Goal: Information Seeking & Learning: Stay updated

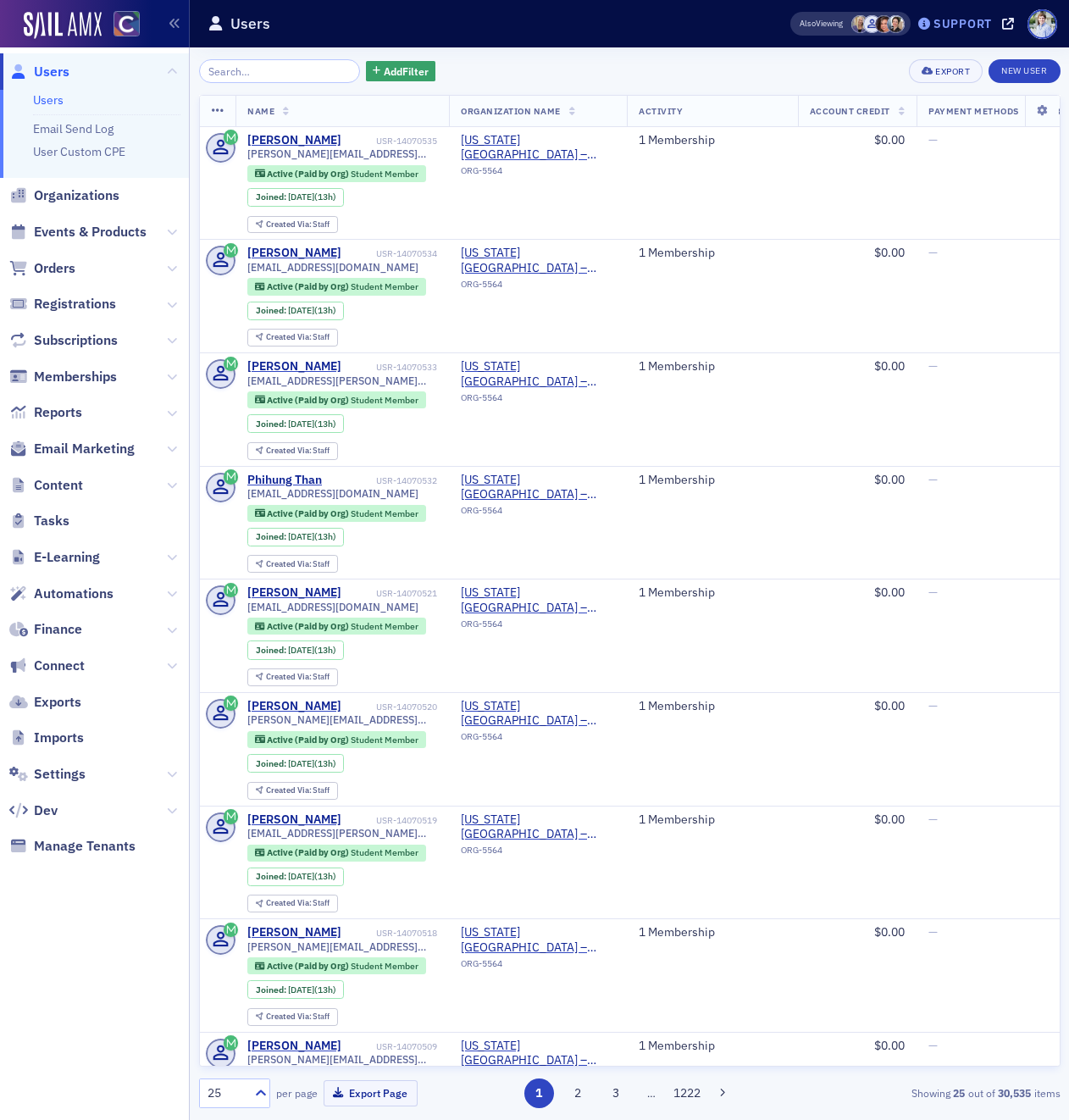
click at [950, 20] on div "Support" at bounding box center [963, 24] width 58 height 15
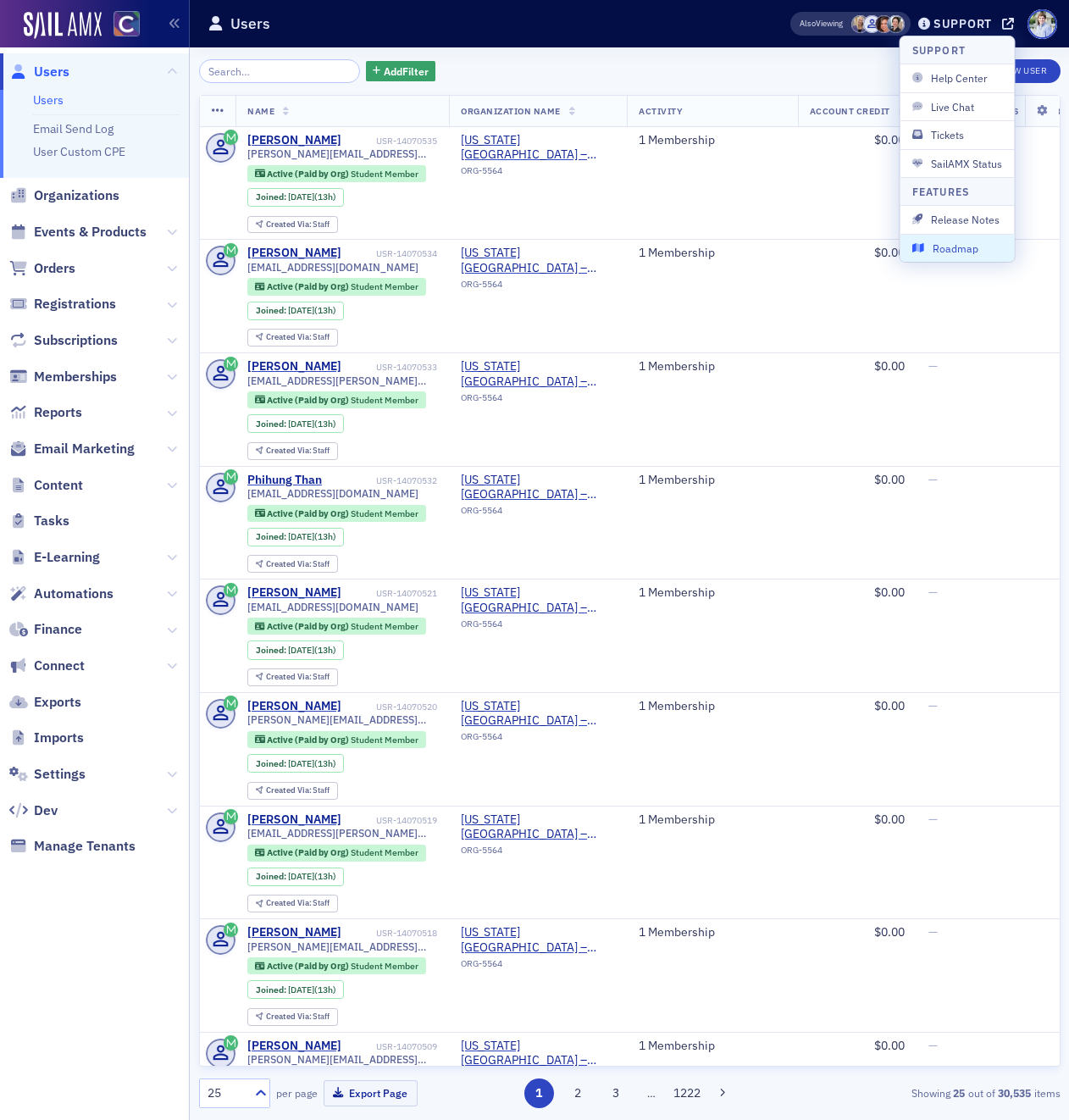
click at [964, 241] on span "Roadmap" at bounding box center [958, 248] width 91 height 15
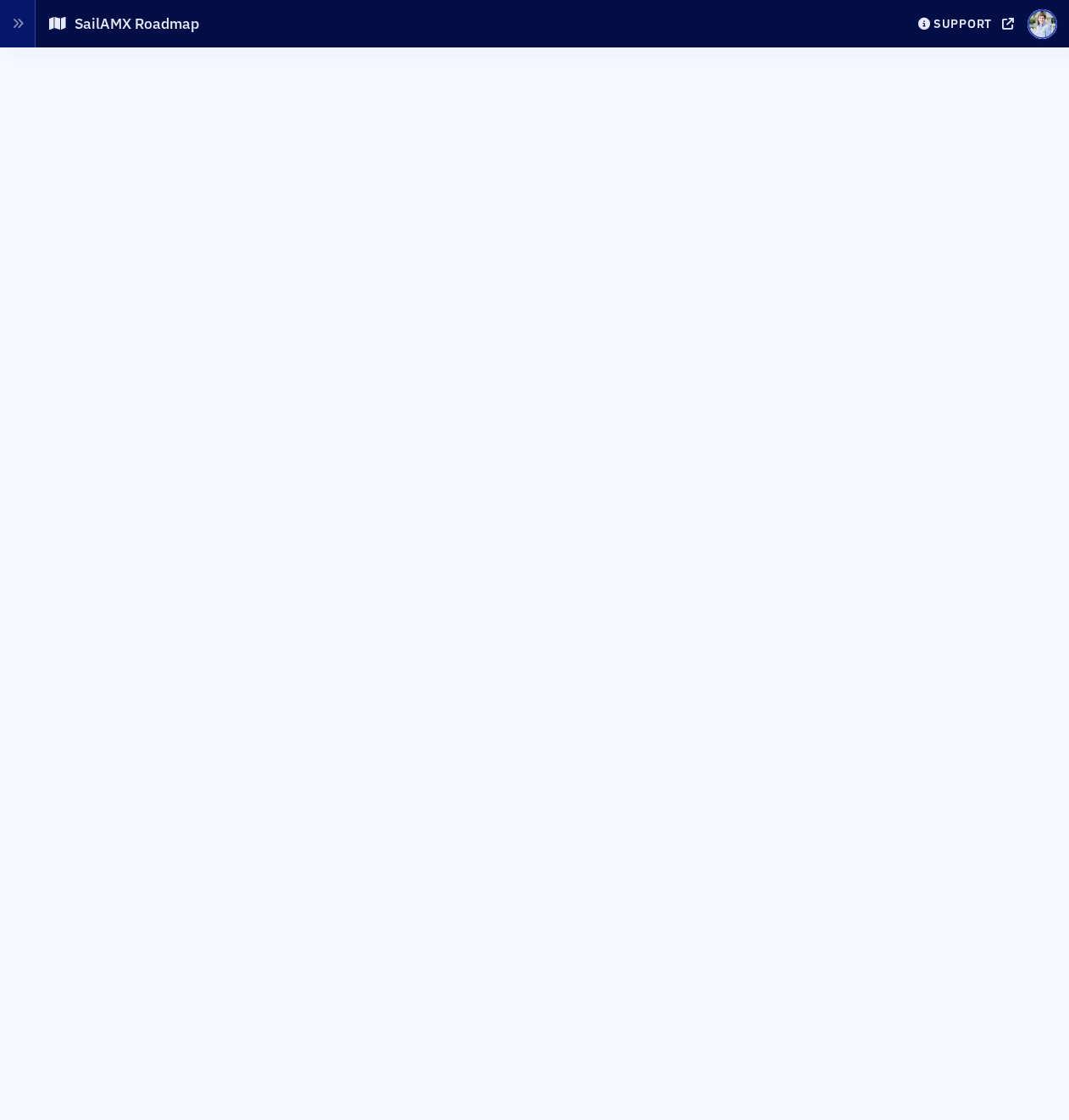
scroll to position [279, 0]
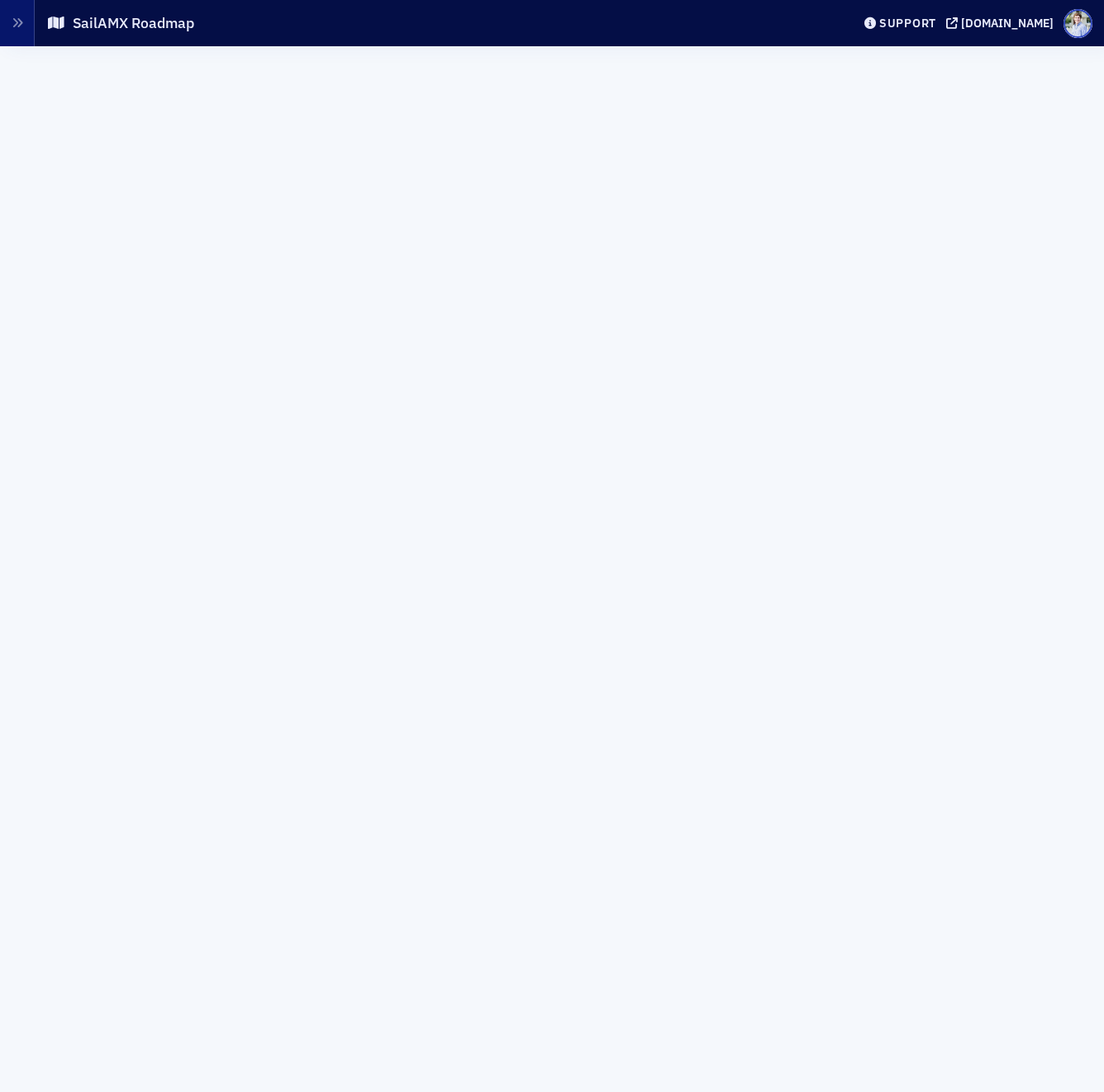
scroll to position [2647, 0]
